Goal: Task Accomplishment & Management: Use online tool/utility

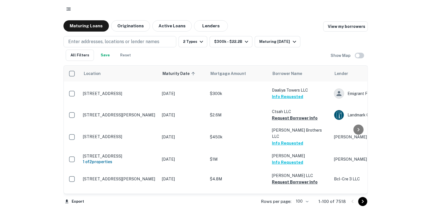
scroll to position [1178, 0]
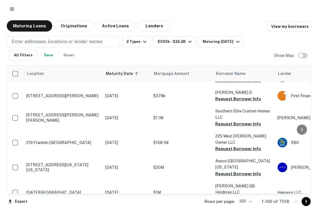
click at [223, 65] on button "Request Borrower Info" at bounding box center [238, 61] width 46 height 7
click at [226, 45] on button "Request Borrower Info" at bounding box center [238, 41] width 46 height 7
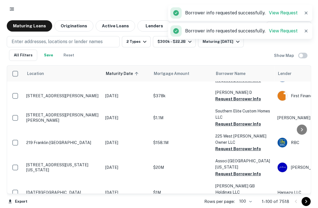
click at [227, 26] on button "Request Borrower Info" at bounding box center [238, 22] width 46 height 7
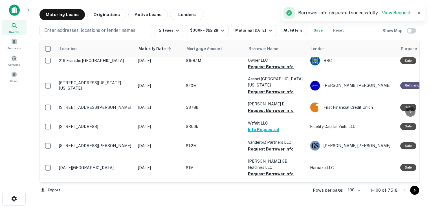
click at [258, 45] on button "Request Borrower Info" at bounding box center [271, 42] width 46 height 7
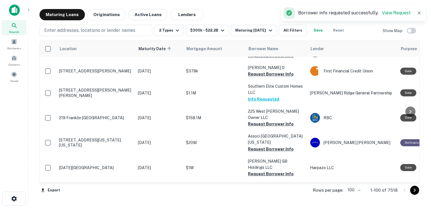
scroll to position [1200, 0]
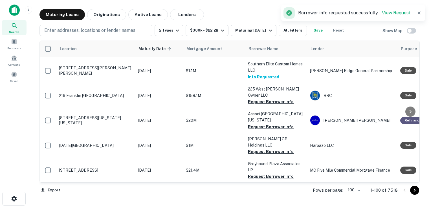
click at [253, 37] on button "Request Borrower Info" at bounding box center [271, 33] width 46 height 7
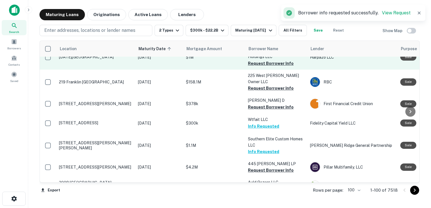
click at [251, 60] on p "[PERSON_NAME] GB Holdings LLC" at bounding box center [276, 53] width 56 height 12
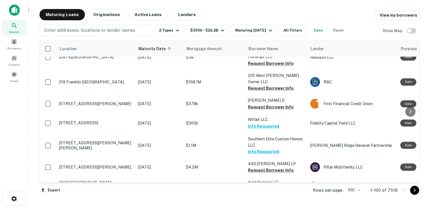
click at [257, 42] on button "Request Borrower Info" at bounding box center [271, 38] width 46 height 7
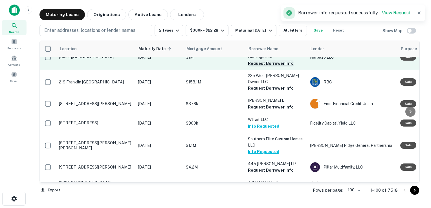
click at [257, 67] on button "Request Borrower Info" at bounding box center [271, 63] width 46 height 7
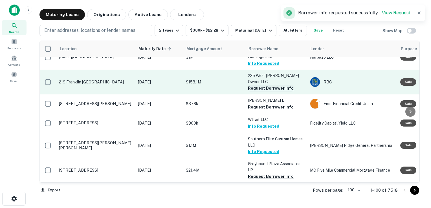
click at [261, 92] on button "Request Borrower Info" at bounding box center [271, 88] width 46 height 7
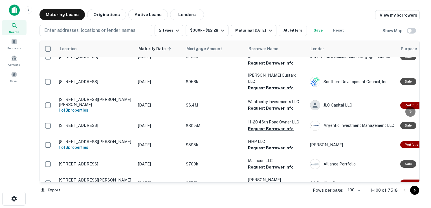
scroll to position [1333, 0]
click at [318, 40] on div "Nusenda Credit Union" at bounding box center [352, 35] width 85 height 10
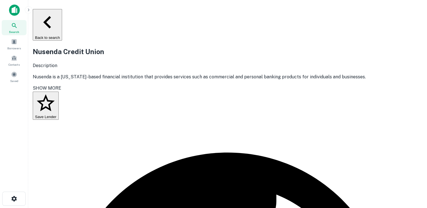
click at [59, 98] on button "Save Lender" at bounding box center [46, 106] width 26 height 28
click at [53, 14] on button "Back to search" at bounding box center [47, 25] width 29 height 32
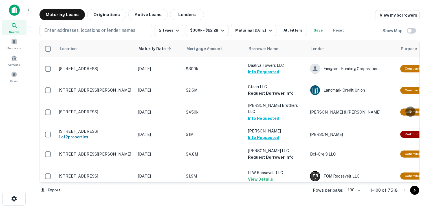
scroll to position [1333, 0]
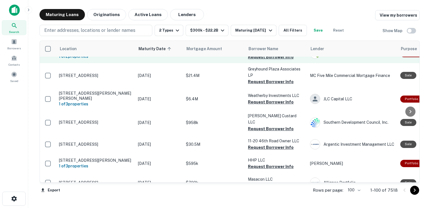
click at [260, 60] on button "Request Borrower Info" at bounding box center [271, 57] width 46 height 7
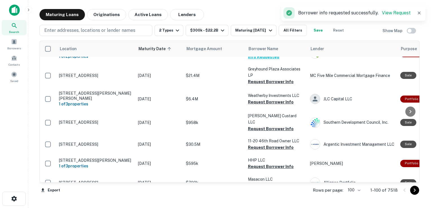
click at [263, 41] on button "Request Borrower Info" at bounding box center [271, 38] width 46 height 7
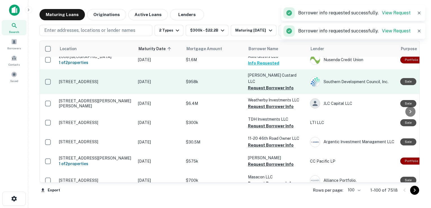
scroll to position [1384, 0]
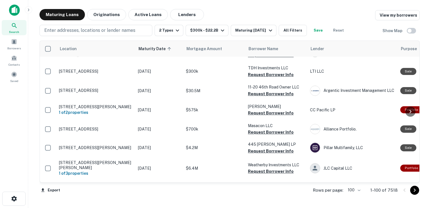
click at [259, 40] on button "Request Borrower Info" at bounding box center [271, 36] width 46 height 7
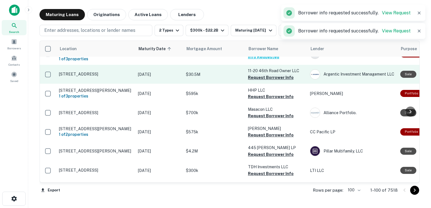
click at [265, 81] on button "Request Borrower Info" at bounding box center [271, 77] width 46 height 7
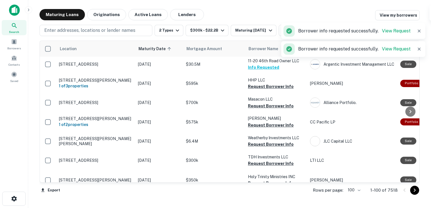
scroll to position [1446, 0]
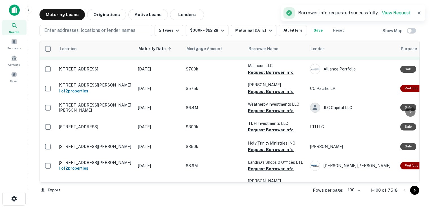
click at [260, 56] on button "Request Borrower Info" at bounding box center [271, 53] width 46 height 7
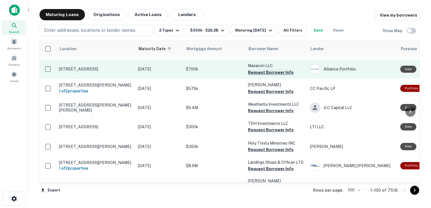
click at [256, 76] on button "Request Borrower Info" at bounding box center [271, 72] width 46 height 7
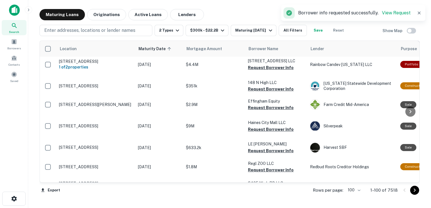
scroll to position [1594, 0]
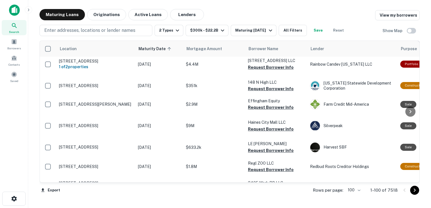
click at [271, 5] on button "Request Borrower Info" at bounding box center [271, 1] width 46 height 7
click at [266, 24] on button "Request Borrower Info" at bounding box center [271, 20] width 46 height 7
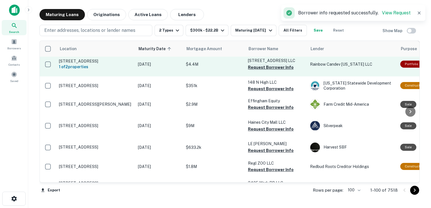
click at [265, 49] on button "Request Borrower Info" at bounding box center [271, 46] width 46 height 7
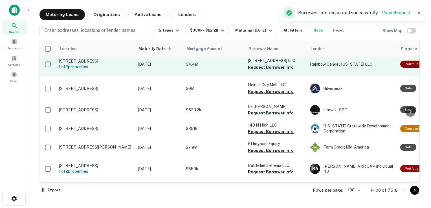
click at [266, 71] on button "Request Borrower Info" at bounding box center [271, 67] width 46 height 7
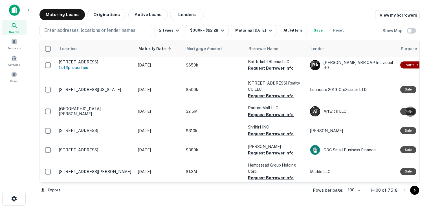
scroll to position [1747, 0]
